Goal: Transaction & Acquisition: Obtain resource

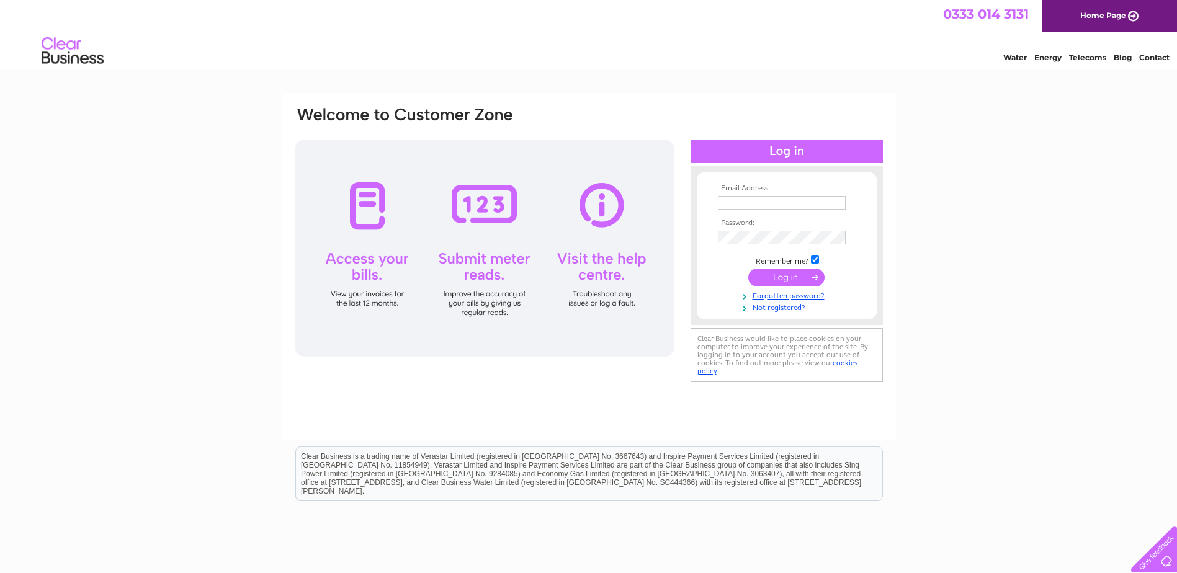
type input "officeadmin@sonascollection.com"
drag, startPoint x: 782, startPoint y: 279, endPoint x: 718, endPoint y: 272, distance: 64.2
click at [718, 274] on td at bounding box center [787, 278] width 144 height 24
click at [803, 277] on input "submit" at bounding box center [786, 277] width 76 height 17
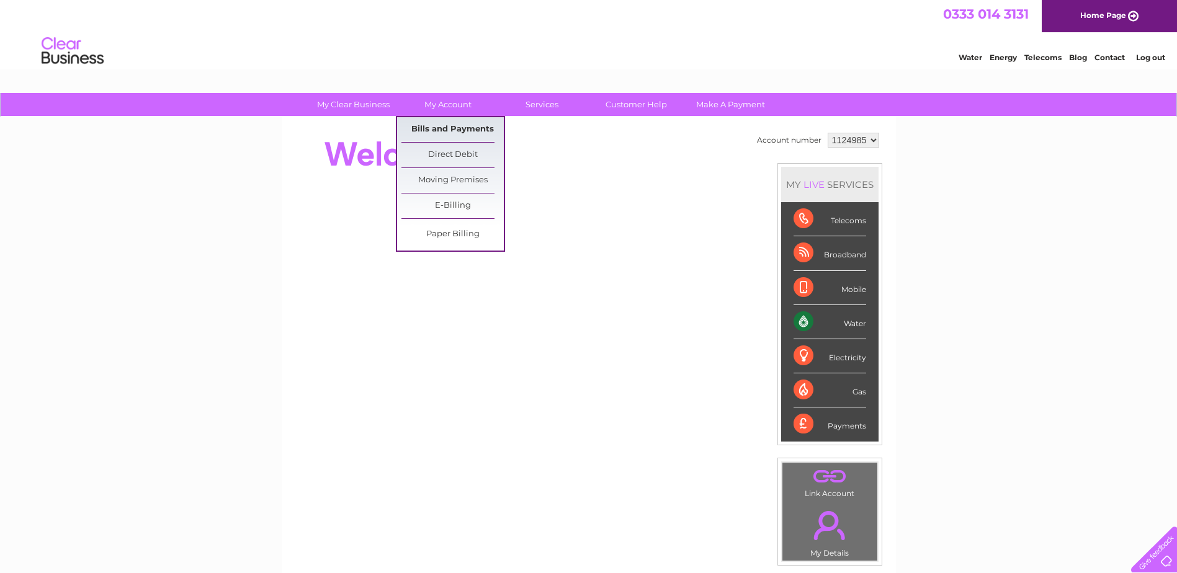
click at [447, 123] on link "Bills and Payments" at bounding box center [452, 129] width 102 height 25
click at [447, 128] on link "Bills and Payments" at bounding box center [452, 129] width 102 height 25
click at [441, 130] on link "Bills and Payments" at bounding box center [452, 129] width 102 height 25
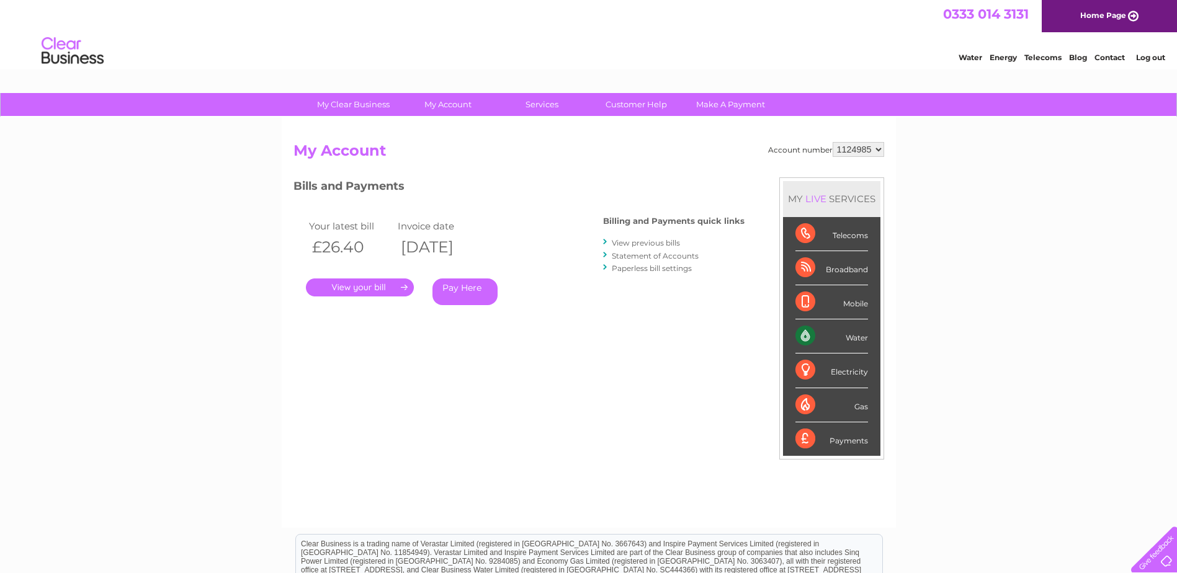
click at [600, 293] on div "Bills and Payments Billing and Payments quick links View previous bills Stateme…" at bounding box center [518, 250] width 451 height 146
click at [344, 288] on link "." at bounding box center [360, 288] width 108 height 18
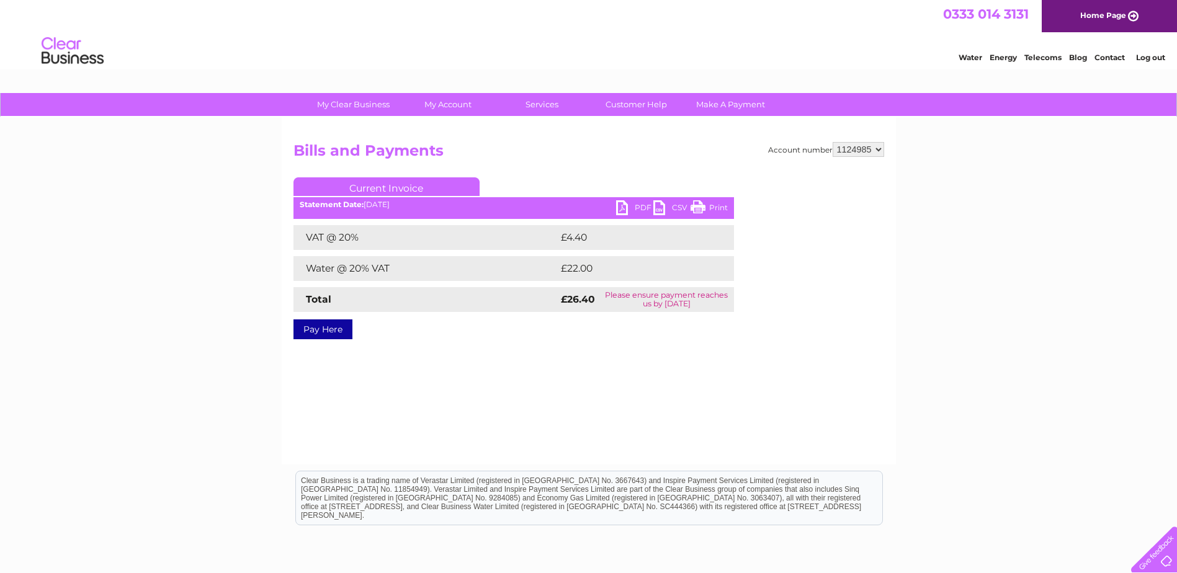
click at [635, 205] on link "PDF" at bounding box center [634, 209] width 37 height 18
